Goal: Transaction & Acquisition: Book appointment/travel/reservation

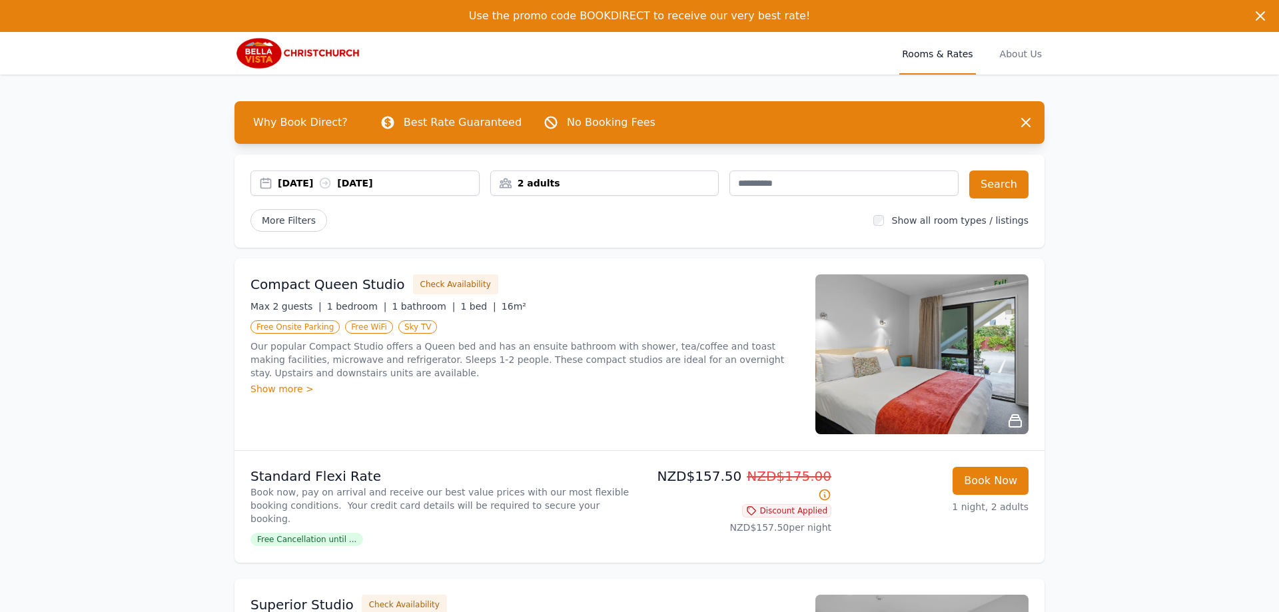
click at [287, 190] on div "[DATE] [DATE]" at bounding box center [364, 182] width 229 height 25
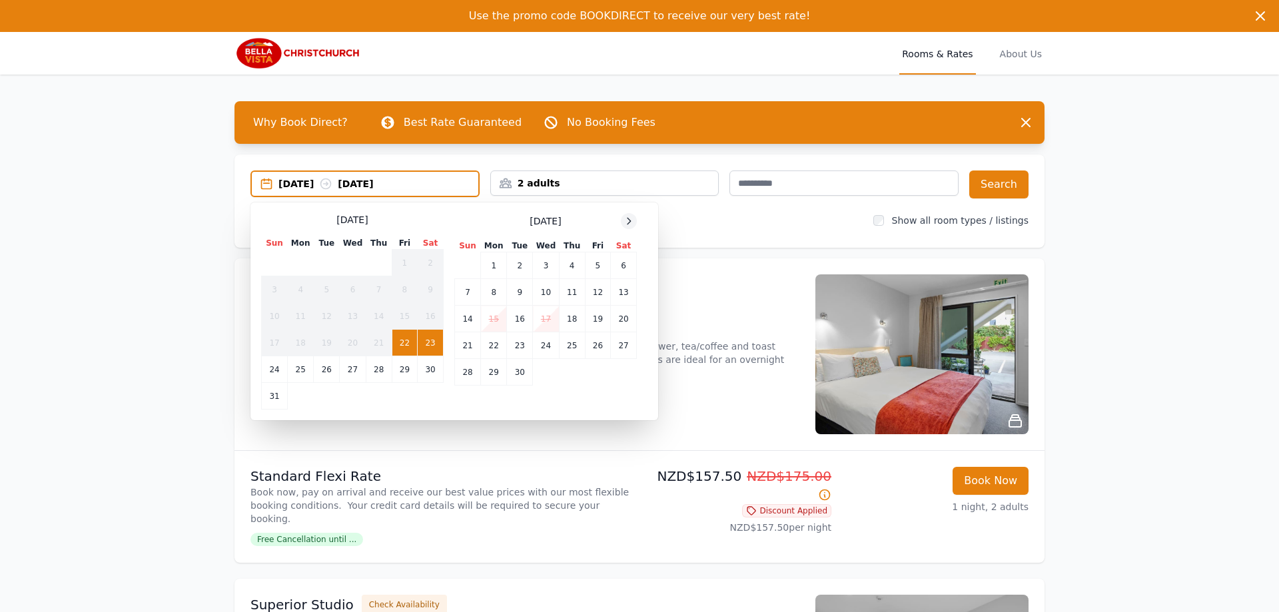
click at [625, 222] on icon at bounding box center [628, 221] width 11 height 11
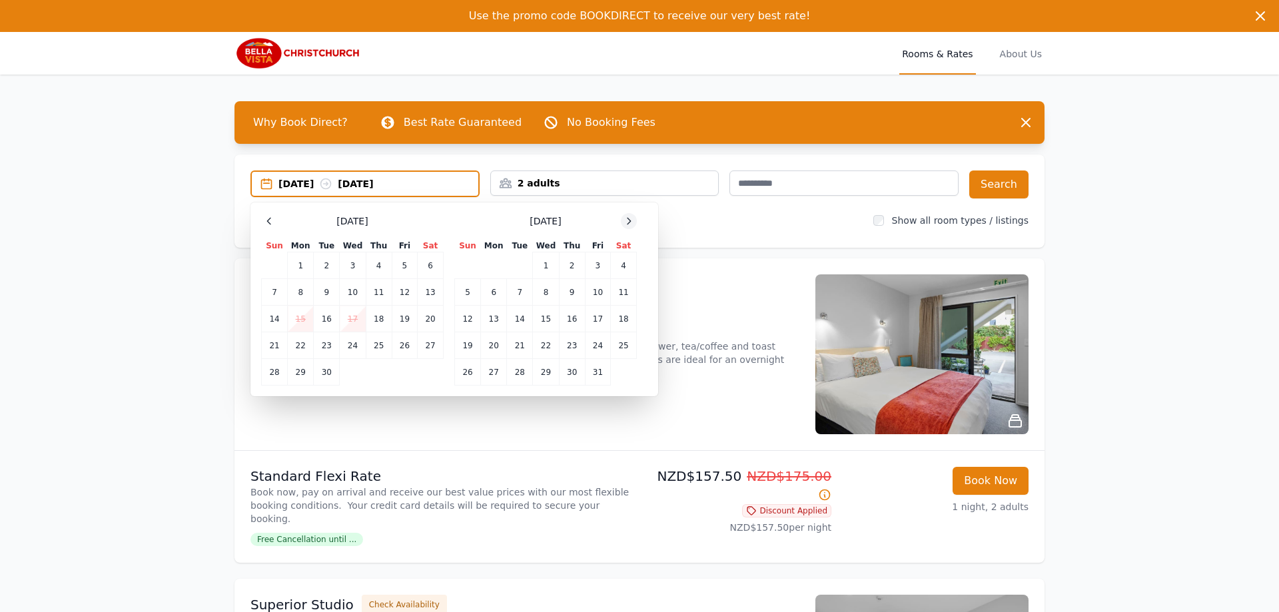
click at [625, 222] on icon at bounding box center [628, 221] width 11 height 11
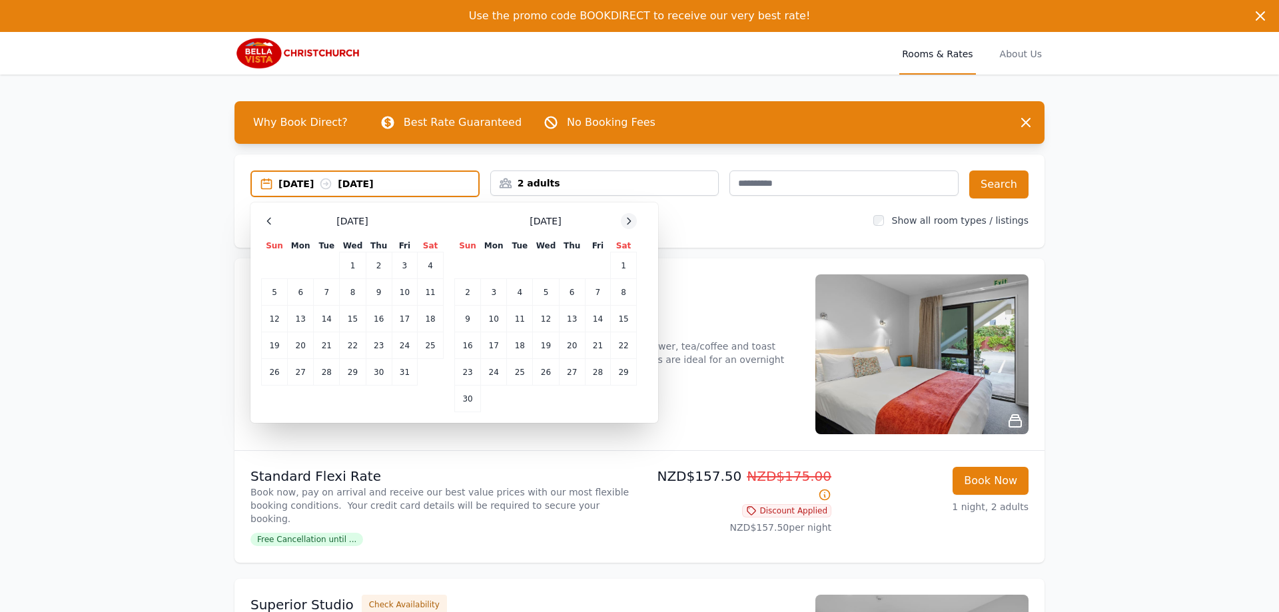
click at [625, 222] on icon at bounding box center [628, 221] width 11 height 11
click at [517, 371] on td "30" at bounding box center [520, 372] width 26 height 27
click at [629, 224] on icon at bounding box center [628, 221] width 11 height 11
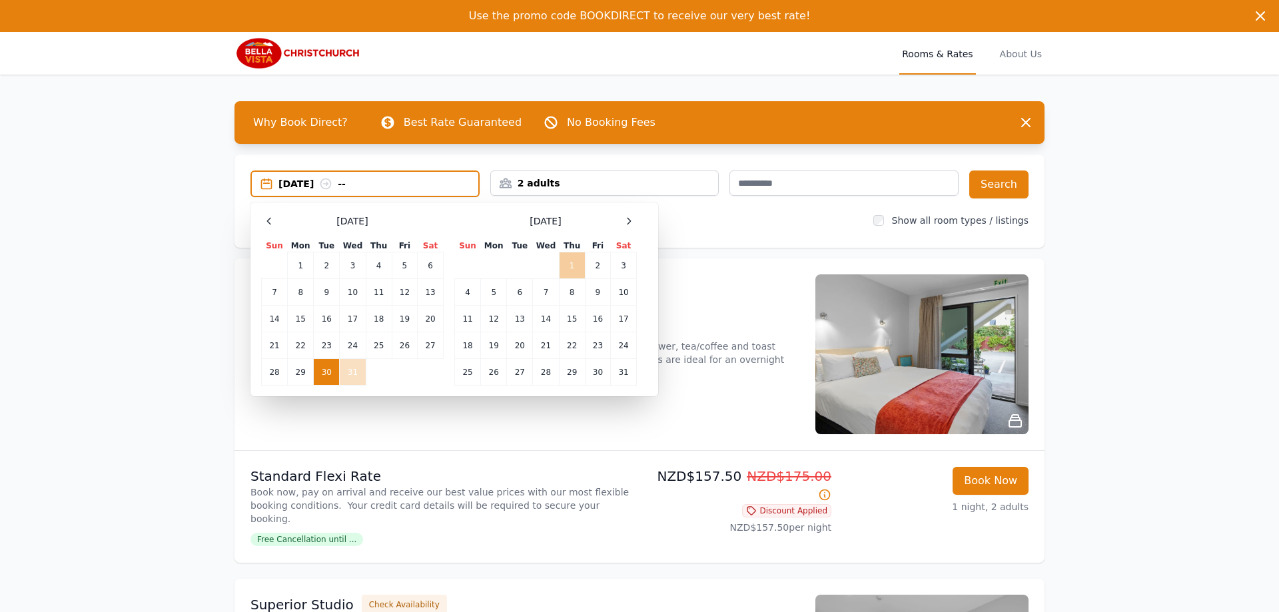
click at [581, 260] on td "1" at bounding box center [572, 265] width 26 height 27
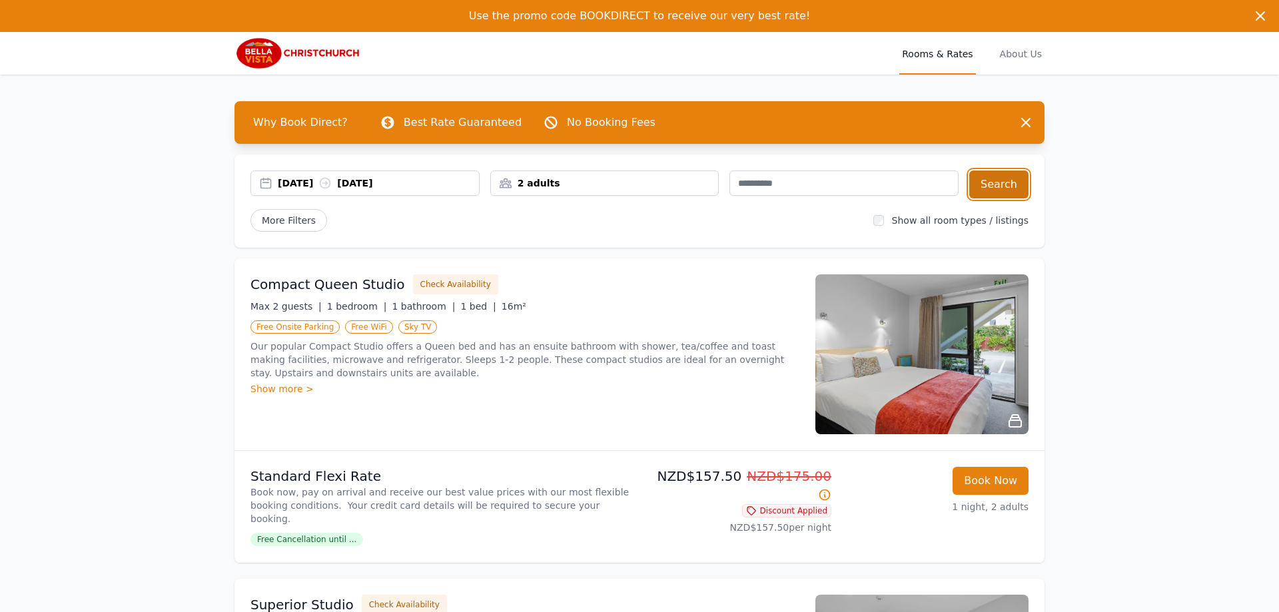
click at [1002, 178] on button "Search" at bounding box center [998, 184] width 59 height 28
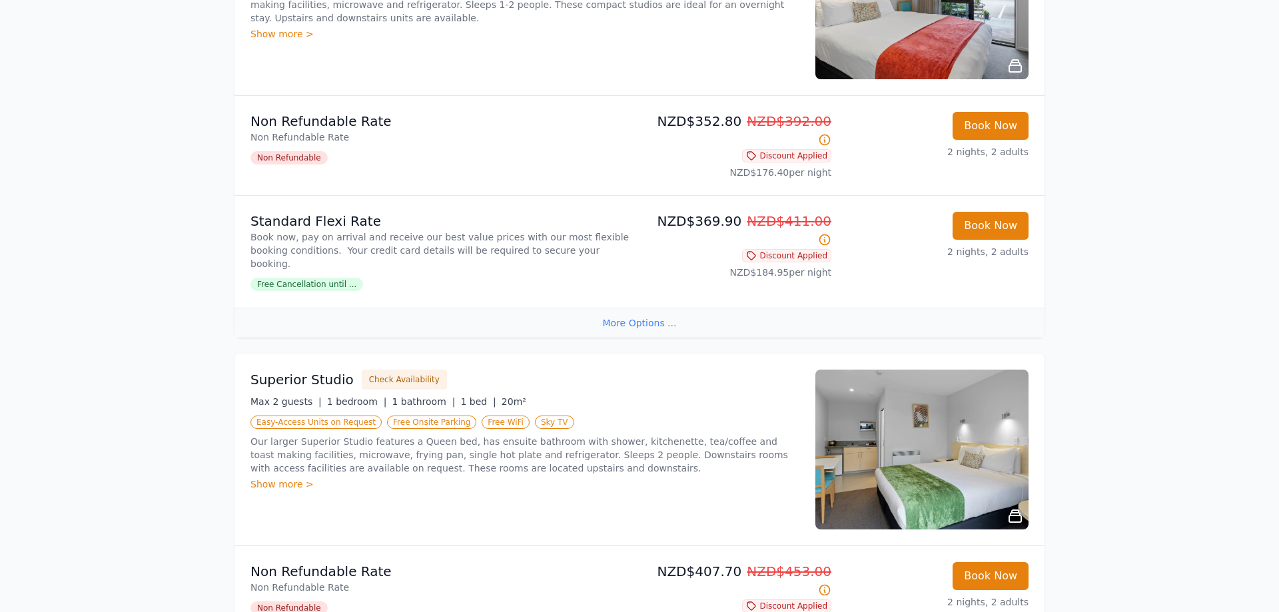
scroll to position [408, 0]
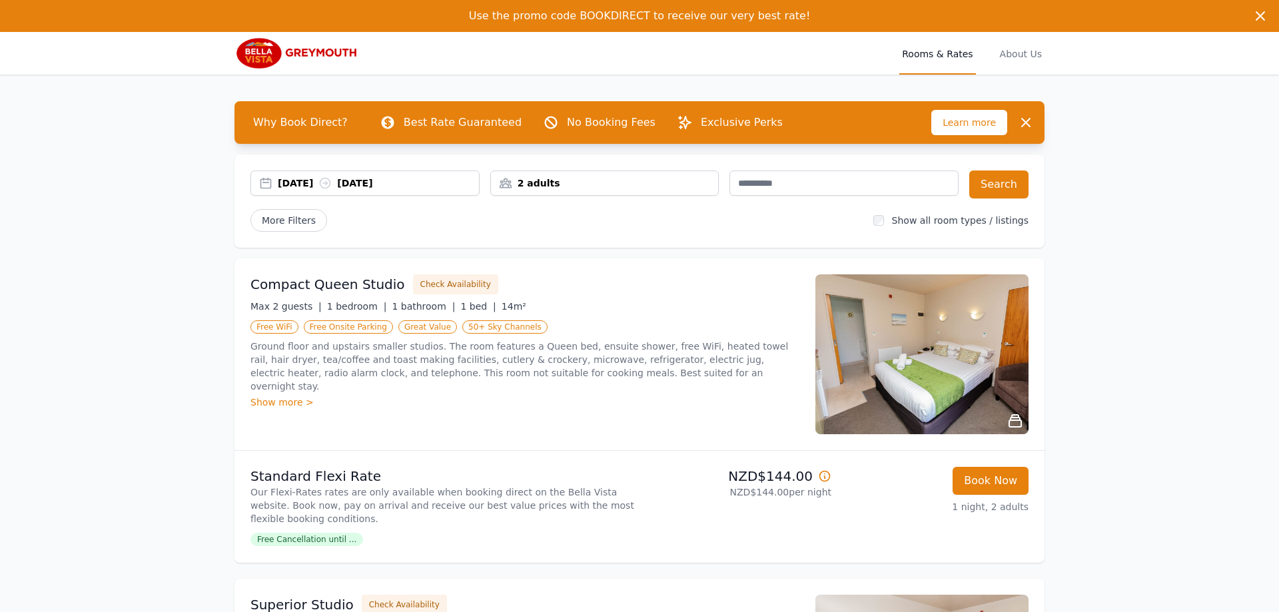
click at [307, 187] on div "[DATE] [DATE]" at bounding box center [378, 182] width 201 height 13
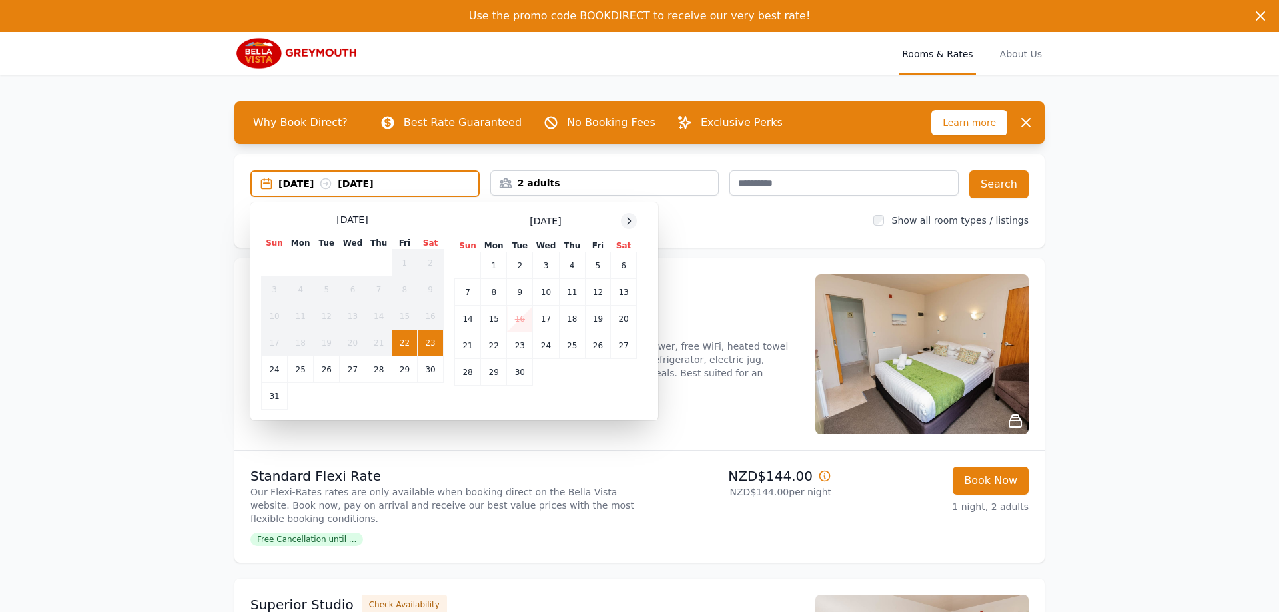
click at [623, 220] on icon at bounding box center [628, 221] width 11 height 11
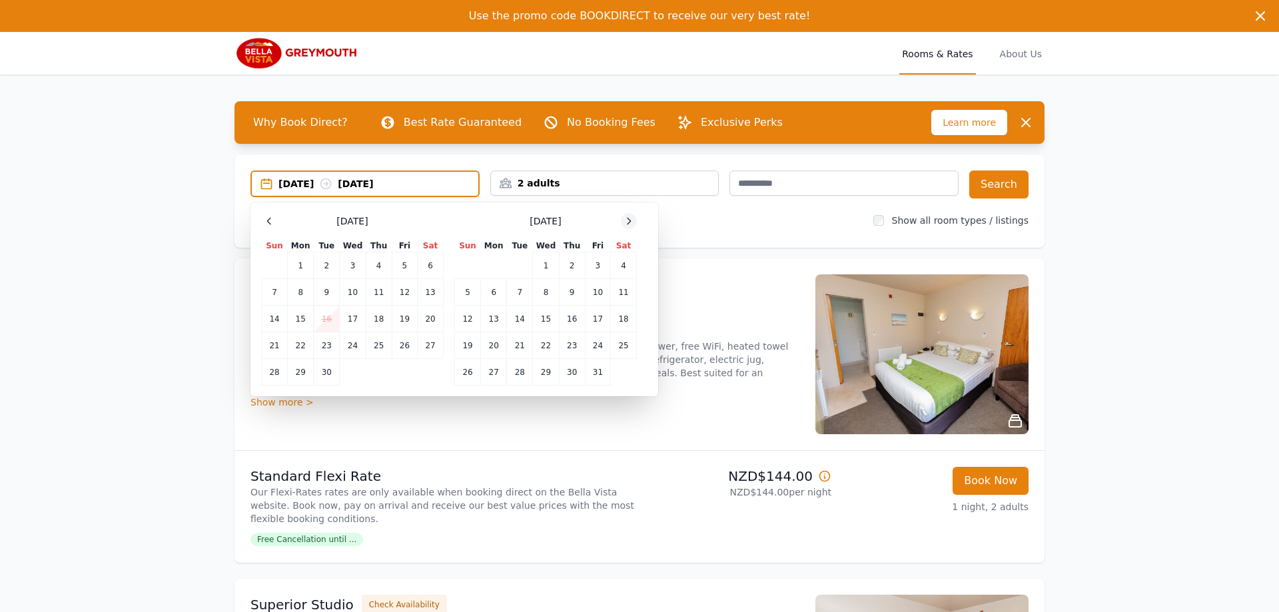
click at [623, 220] on icon at bounding box center [628, 221] width 11 height 11
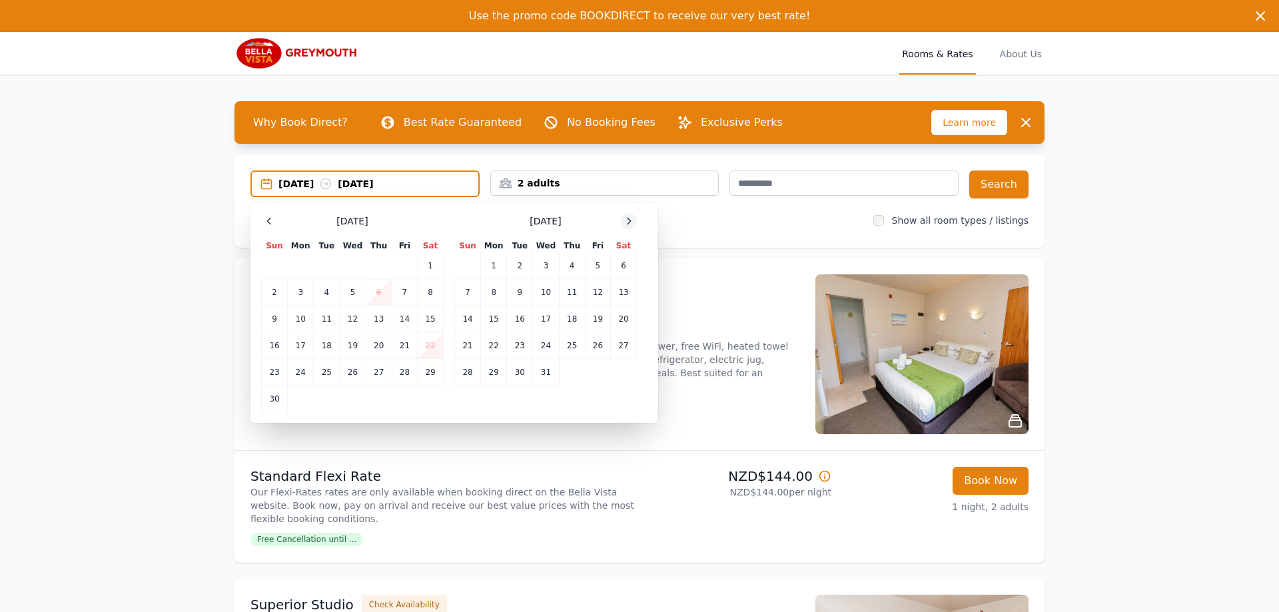
click at [623, 220] on icon at bounding box center [628, 221] width 11 height 11
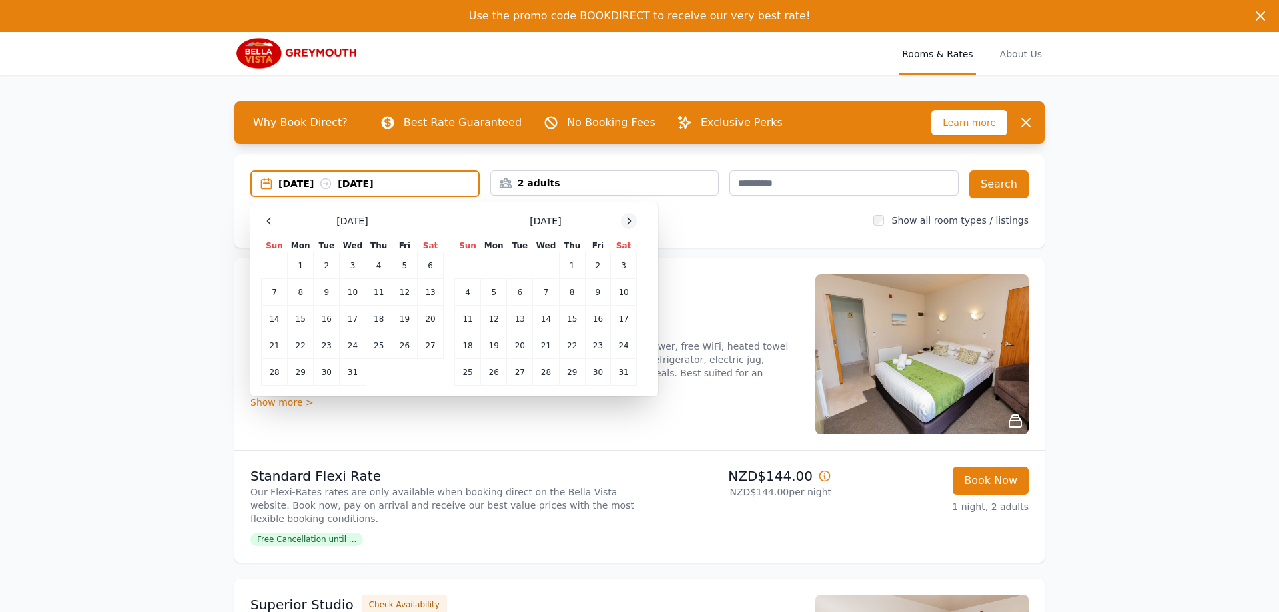
click at [623, 220] on icon at bounding box center [628, 221] width 11 height 11
click at [428, 321] on td "17" at bounding box center [431, 319] width 26 height 27
click at [278, 346] on td "18" at bounding box center [275, 345] width 26 height 27
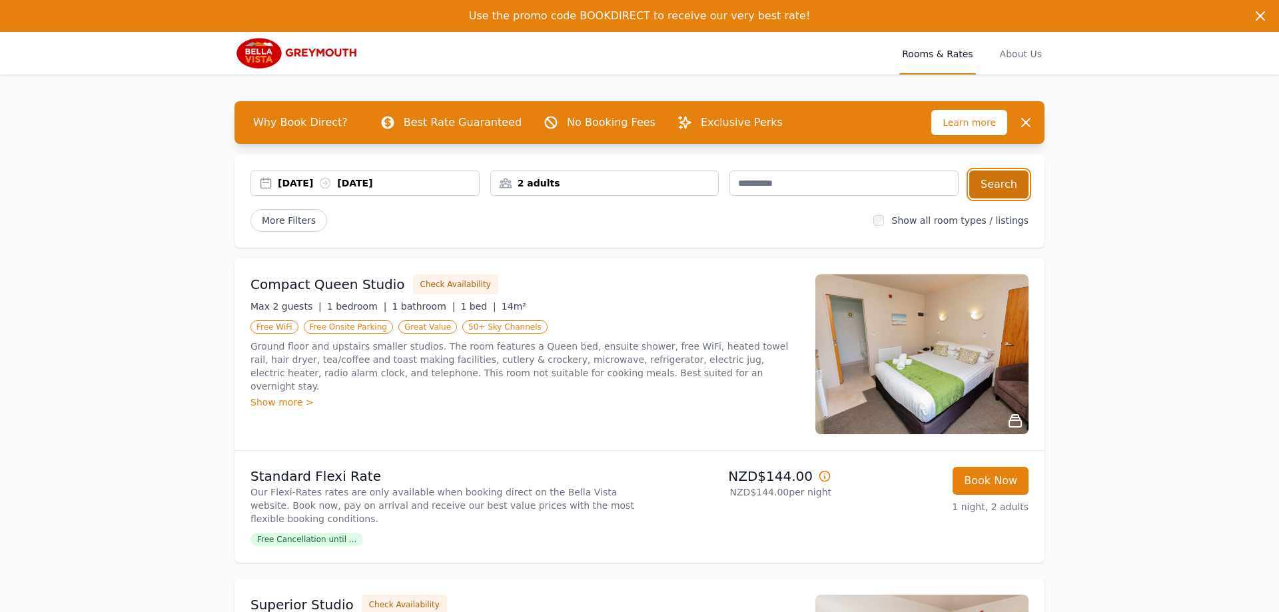
click at [1007, 180] on button "Search" at bounding box center [998, 184] width 59 height 28
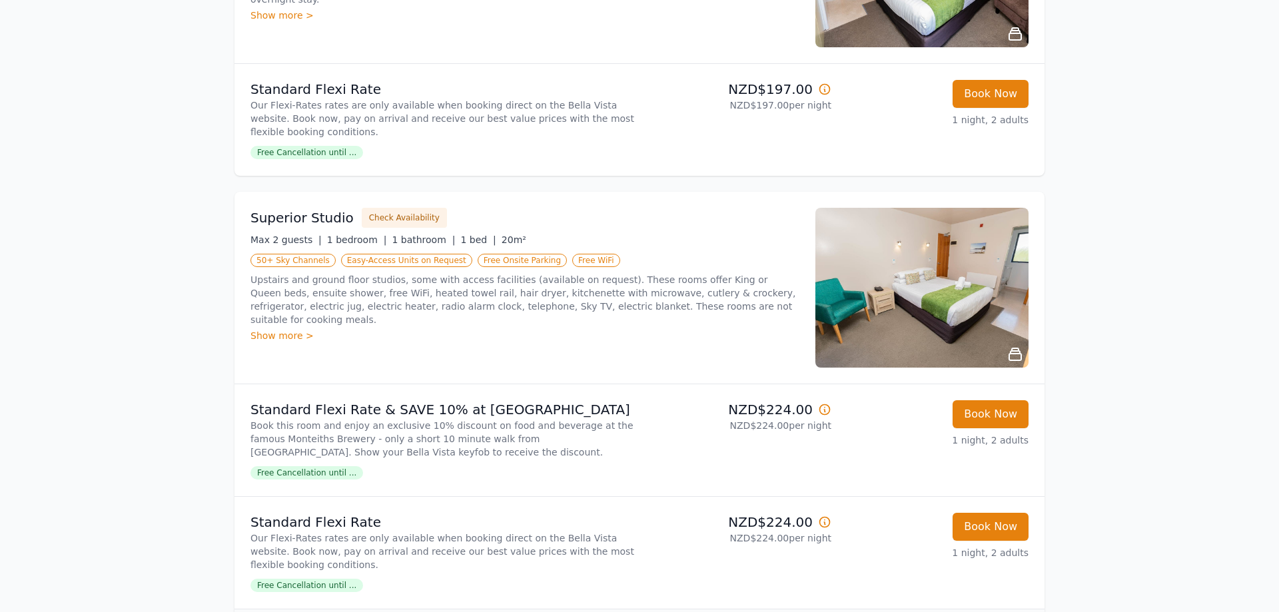
scroll to position [408, 0]
